Goal: Information Seeking & Learning: Learn about a topic

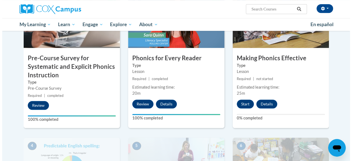
scroll to position [172, 0]
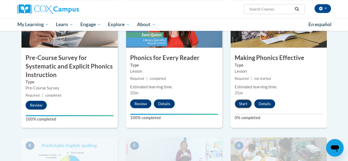
click at [245, 104] on button "Start" at bounding box center [242, 103] width 17 height 9
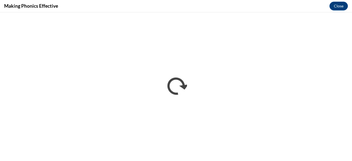
scroll to position [0, 0]
